Goal: Navigation & Orientation: Find specific page/section

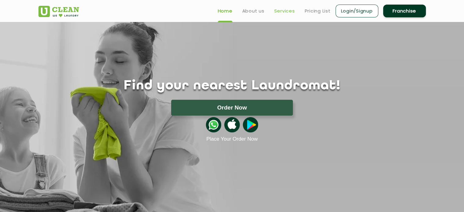
click at [279, 13] on link "Services" at bounding box center [284, 10] width 21 height 7
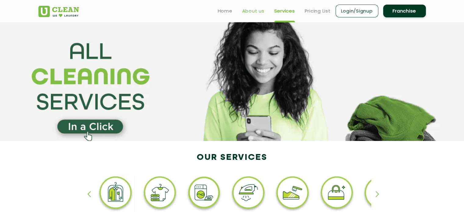
click at [248, 8] on link "About us" at bounding box center [253, 10] width 22 height 7
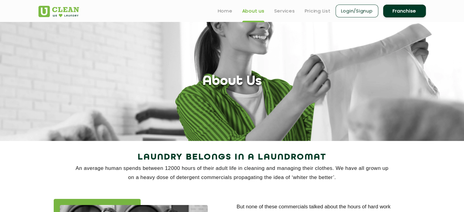
click at [406, 9] on link "Franchise" at bounding box center [404, 11] width 43 height 13
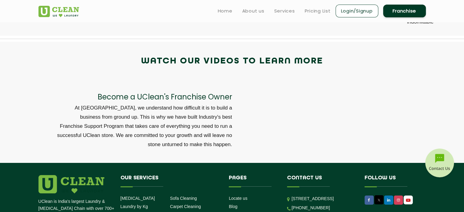
scroll to position [1983, 0]
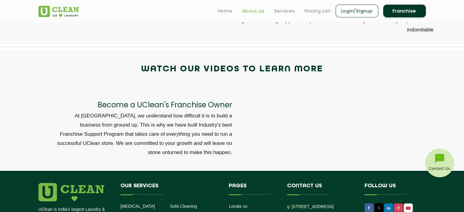
click at [247, 9] on link "About us" at bounding box center [253, 10] width 22 height 7
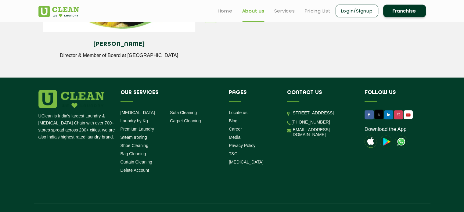
scroll to position [849, 0]
